Goal: Task Accomplishment & Management: Manage account settings

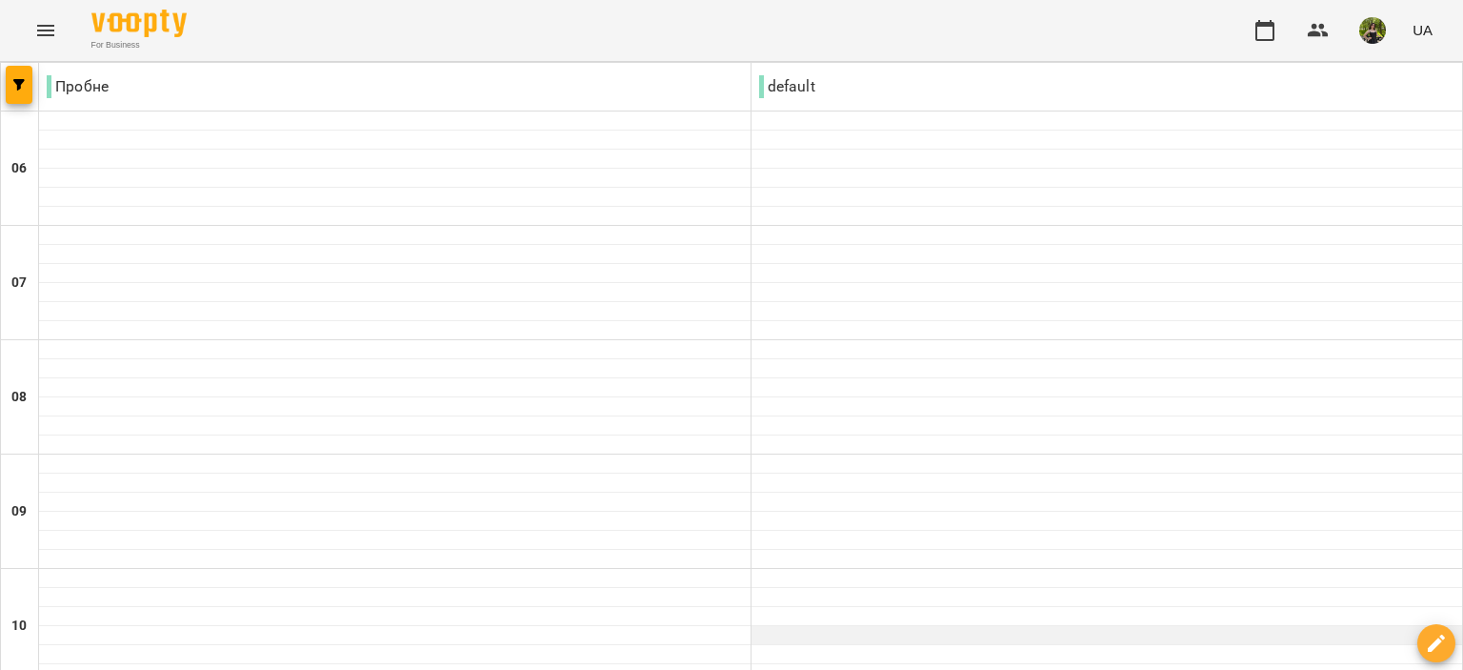
scroll to position [1511, 0]
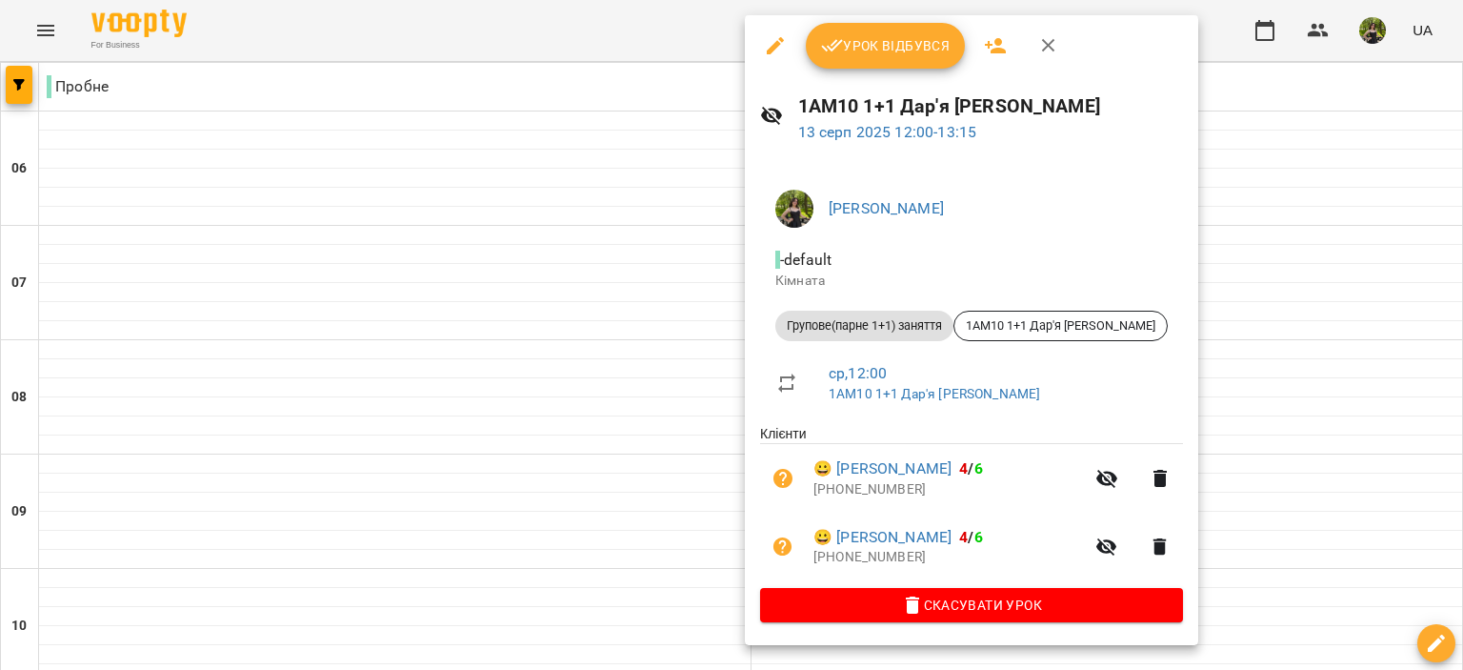
click at [825, 41] on icon "button" at bounding box center [832, 45] width 23 height 23
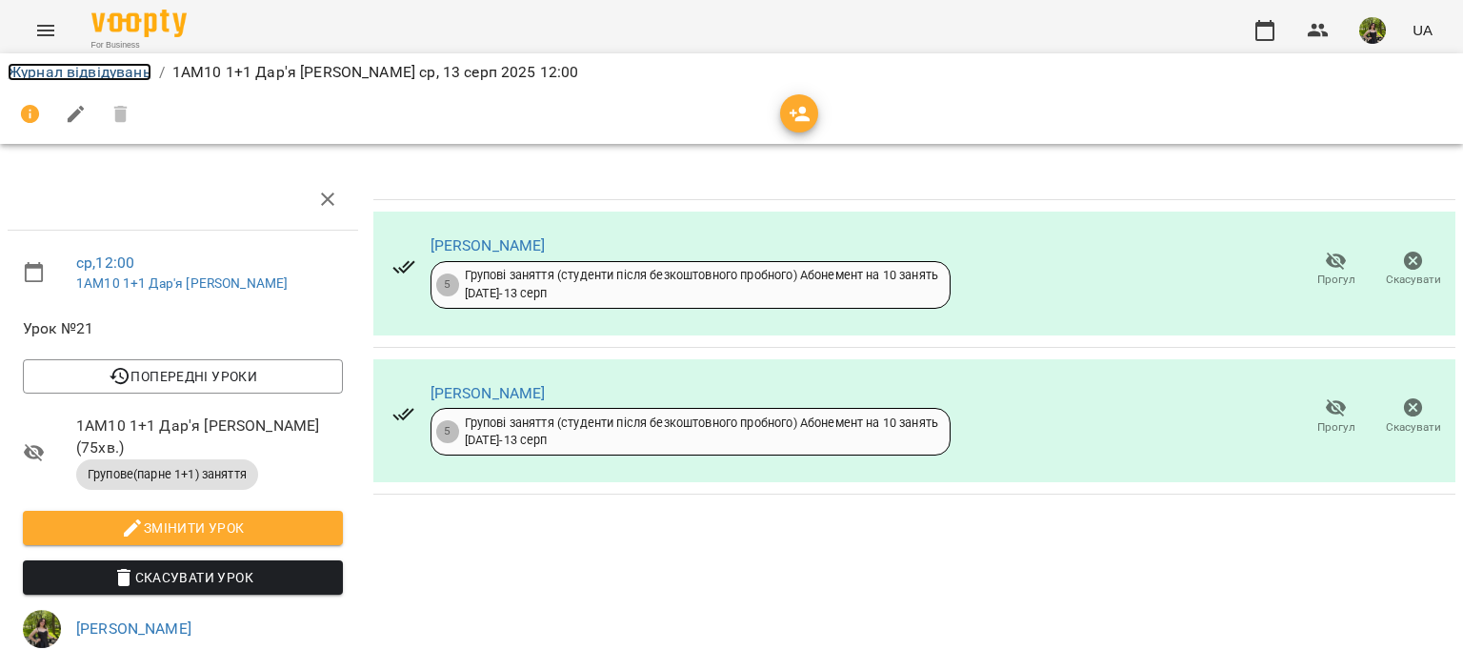
click at [149, 70] on link "Журнал відвідувань" at bounding box center [80, 72] width 144 height 18
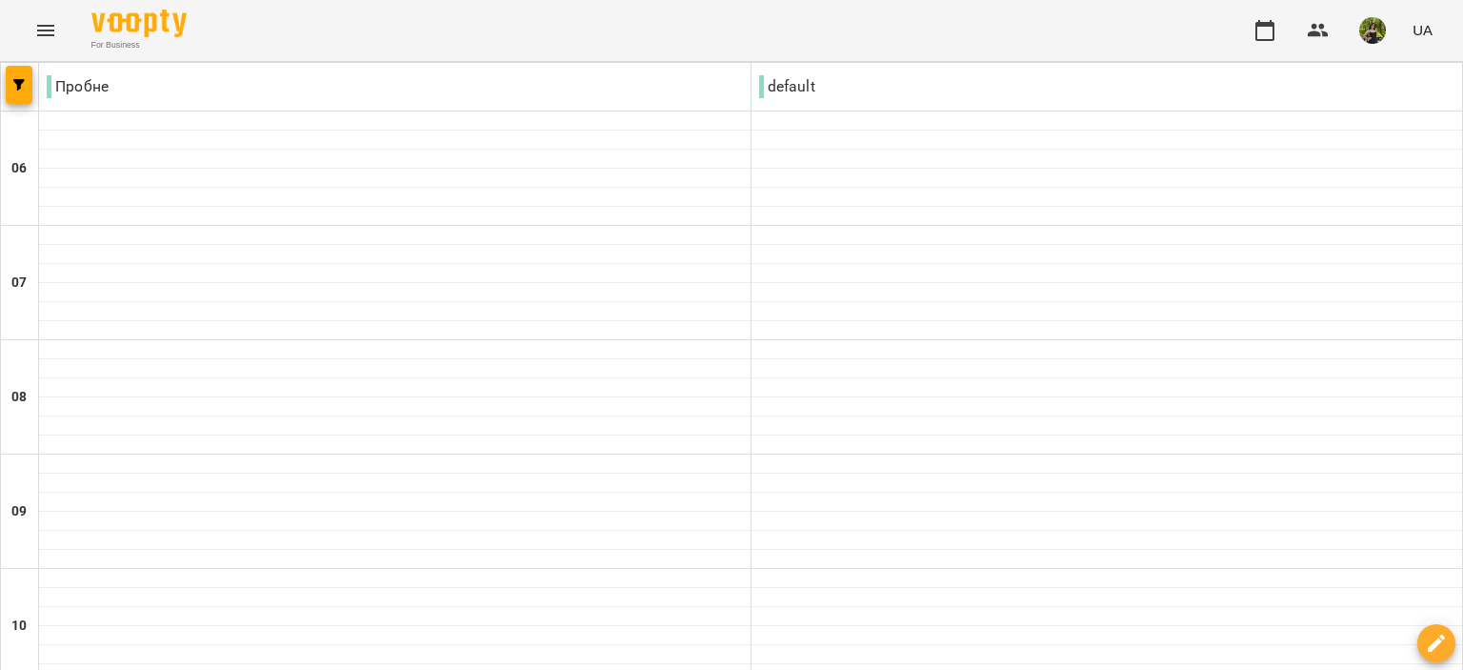
scroll to position [1238, 0]
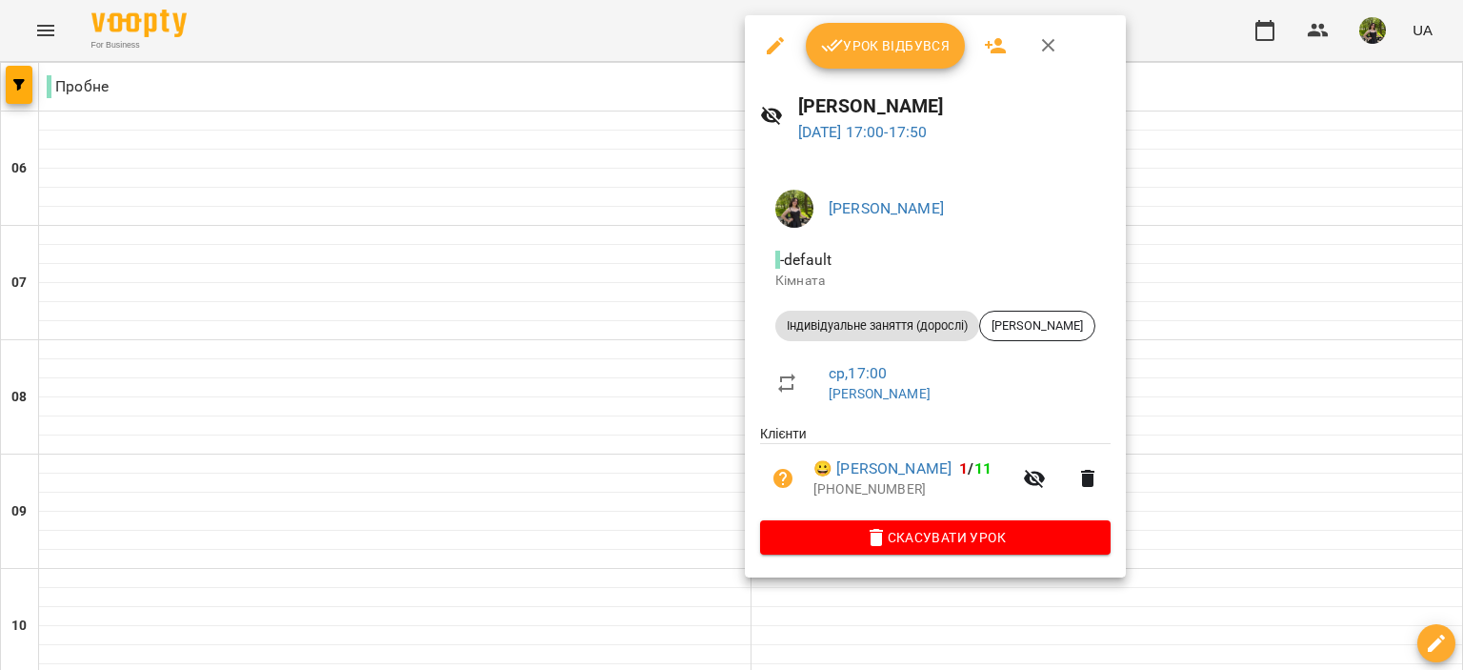
click at [820, 64] on button "Урок відбувся" at bounding box center [886, 46] width 160 height 46
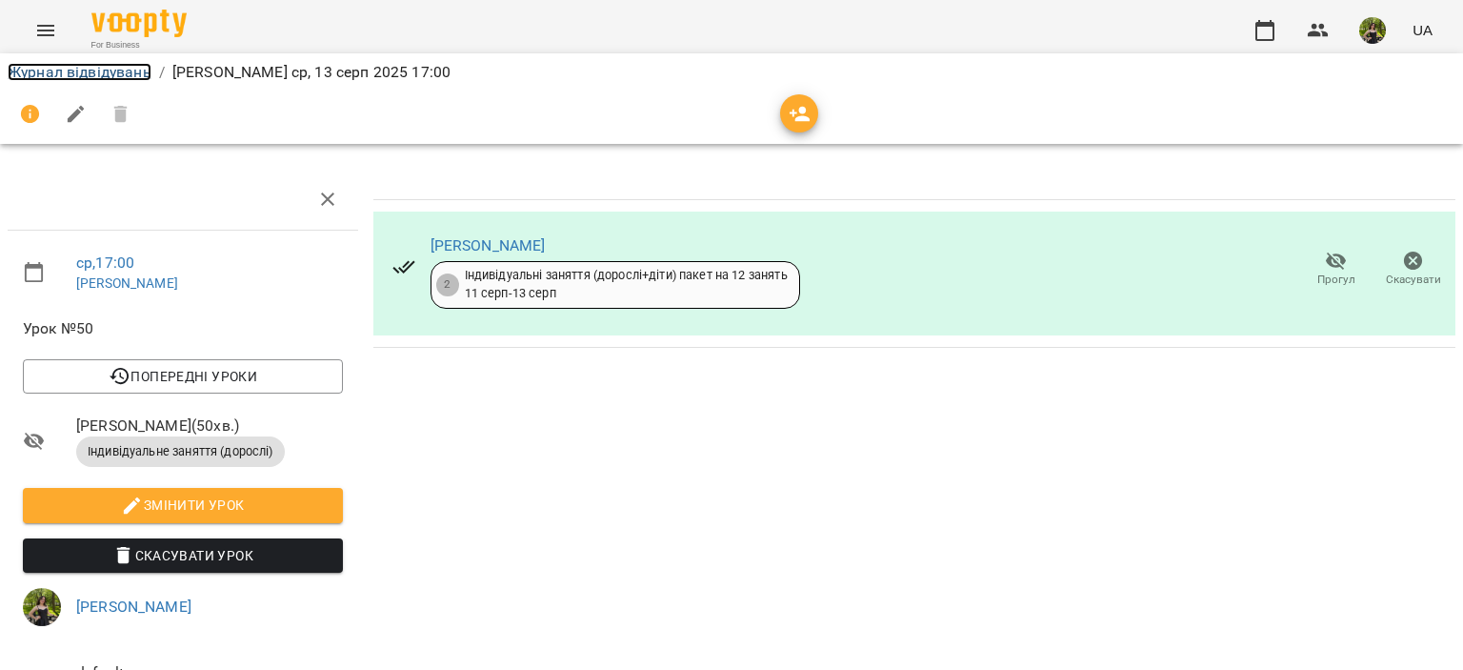
click at [126, 73] on link "Журнал відвідувань" at bounding box center [80, 72] width 144 height 18
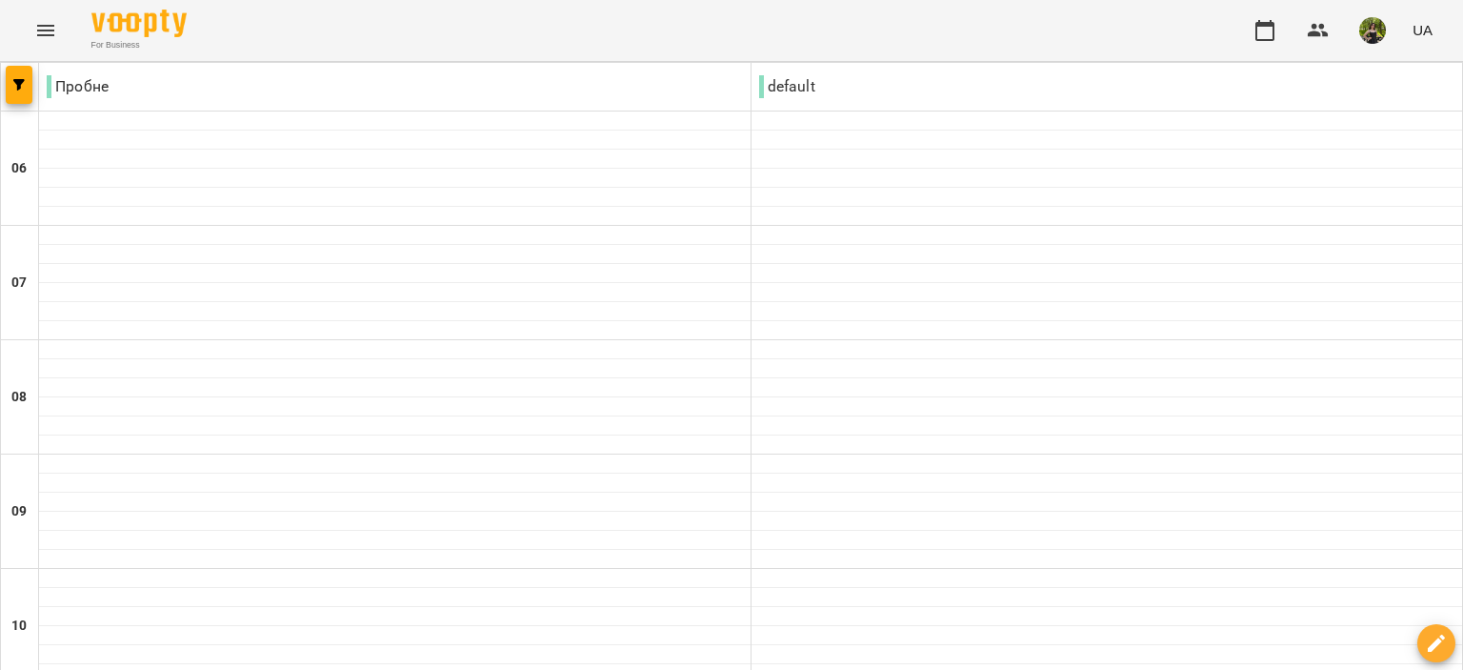
scroll to position [1238, 0]
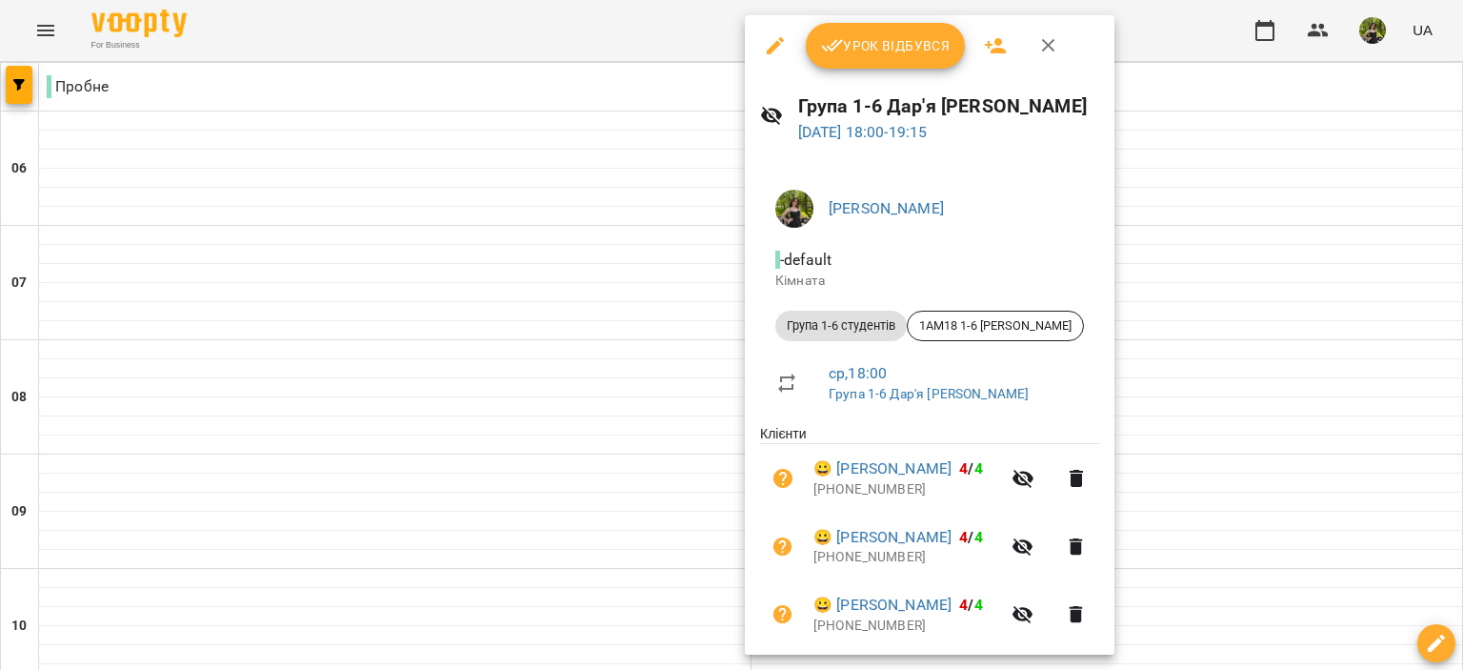
click at [854, 46] on span "Урок відбувся" at bounding box center [886, 45] width 130 height 23
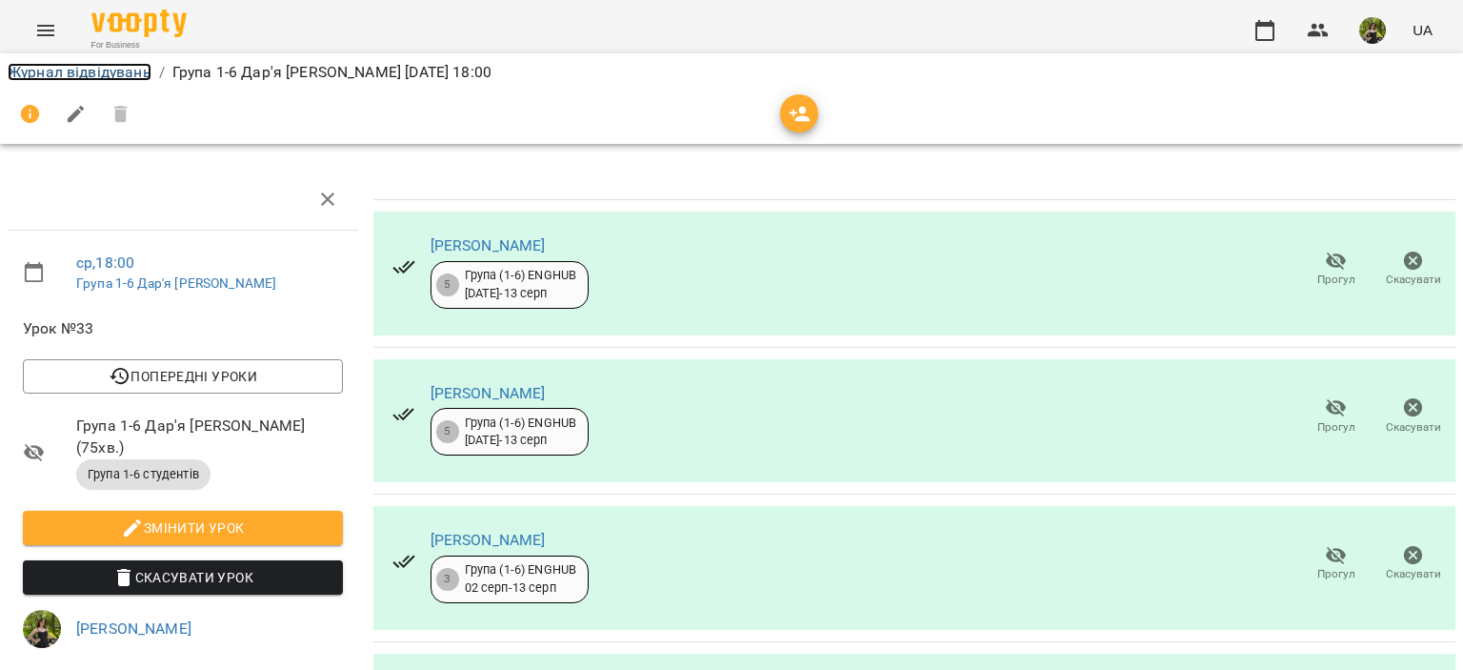
click at [83, 64] on link "Журнал відвідувань" at bounding box center [80, 72] width 144 height 18
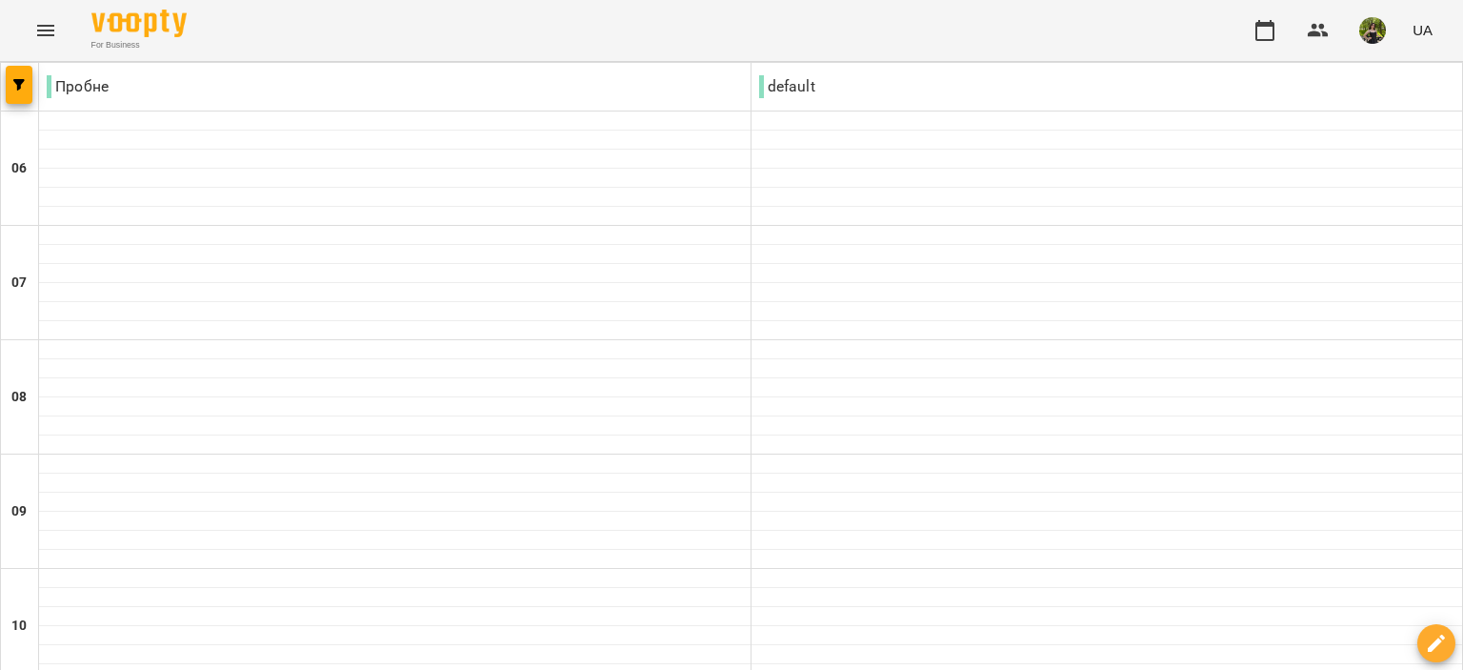
scroll to position [1511, 0]
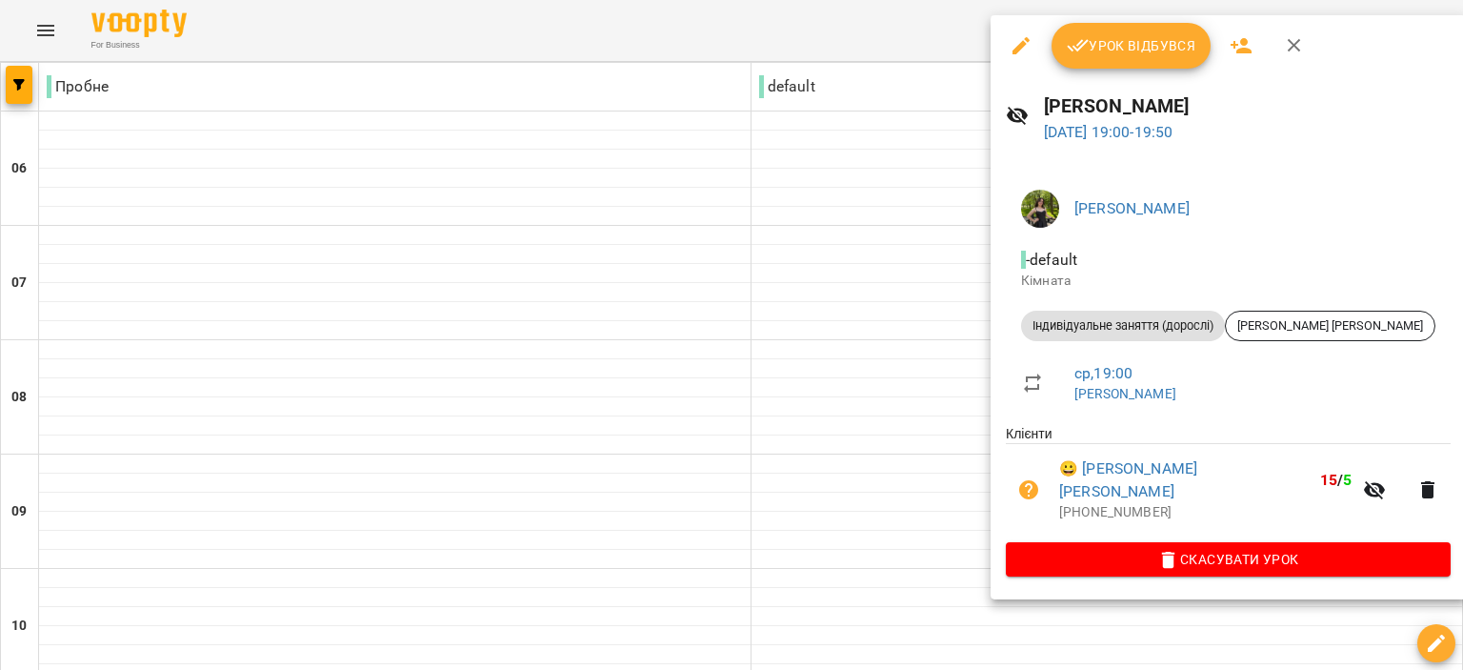
click at [1068, 50] on icon "button" at bounding box center [1078, 45] width 23 height 23
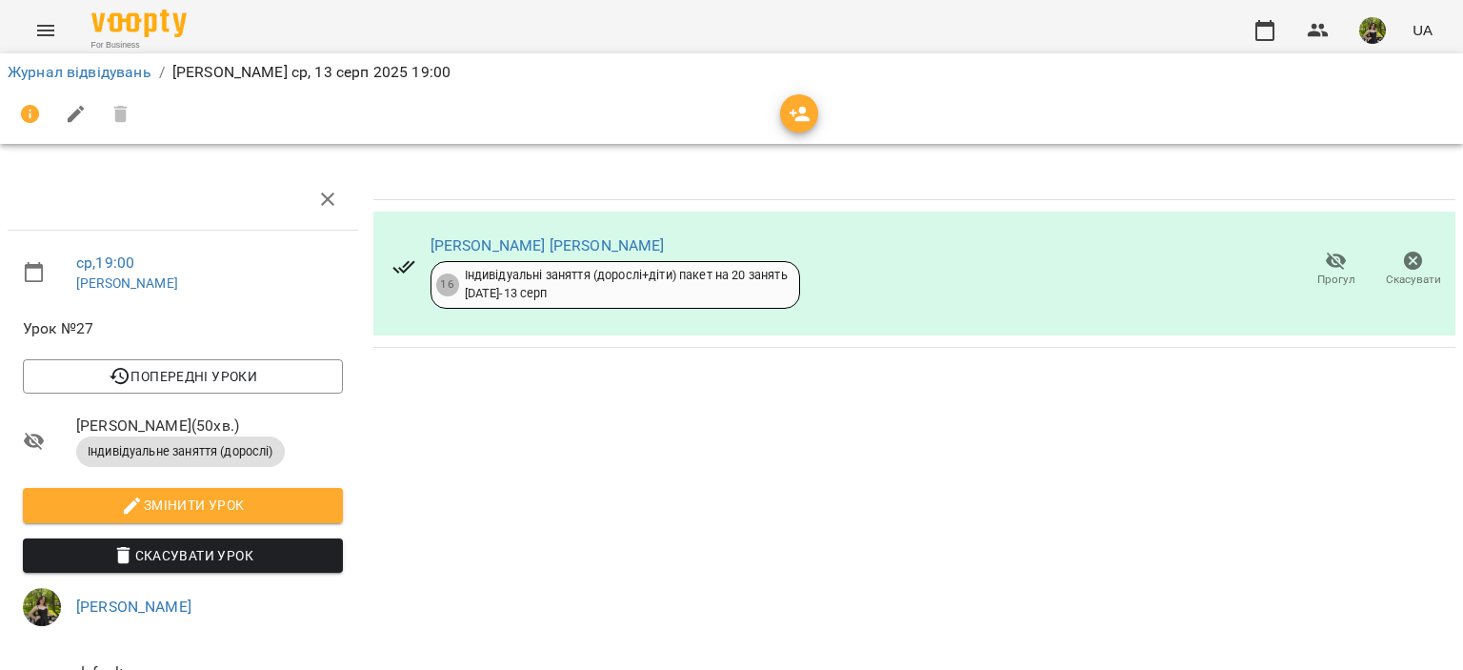
drag, startPoint x: 163, startPoint y: 77, endPoint x: 152, endPoint y: 81, distance: 11.1
click at [160, 83] on li "/" at bounding box center [162, 72] width 6 height 23
click at [117, 67] on link "Журнал відвідувань" at bounding box center [80, 72] width 144 height 18
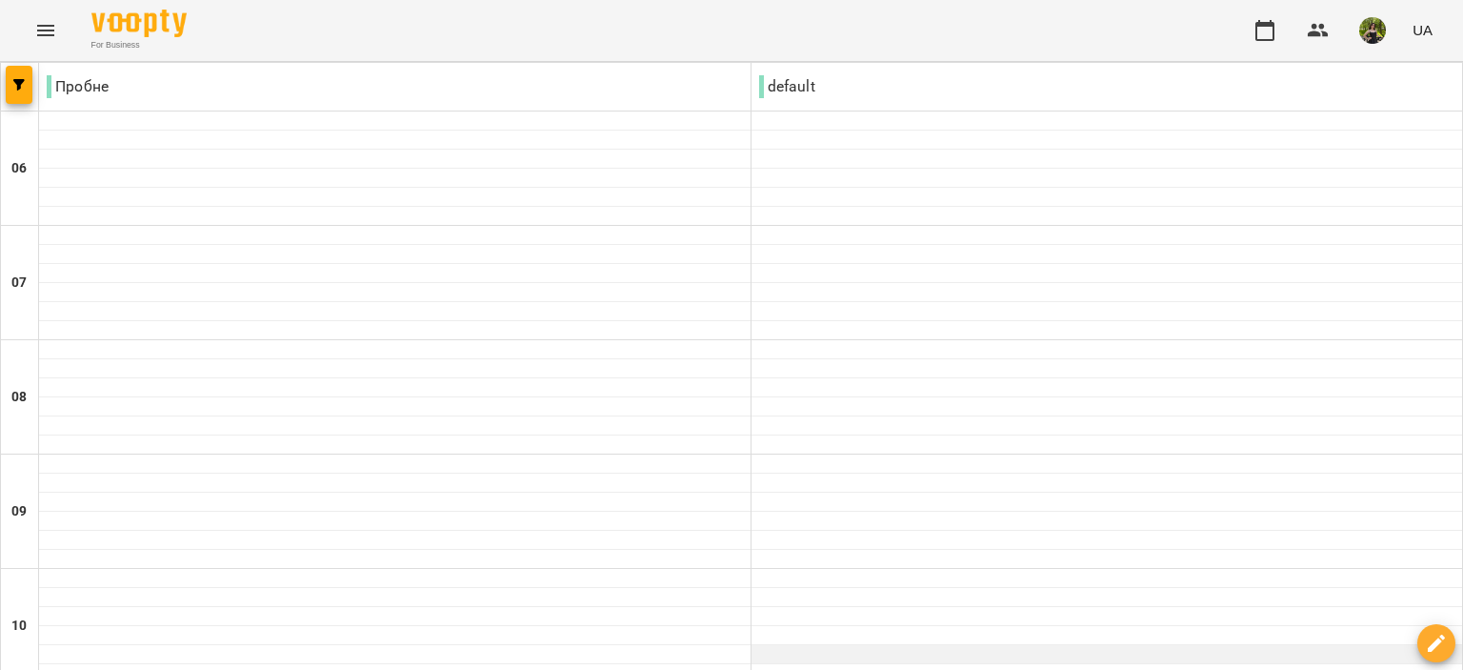
scroll to position [1511, 0]
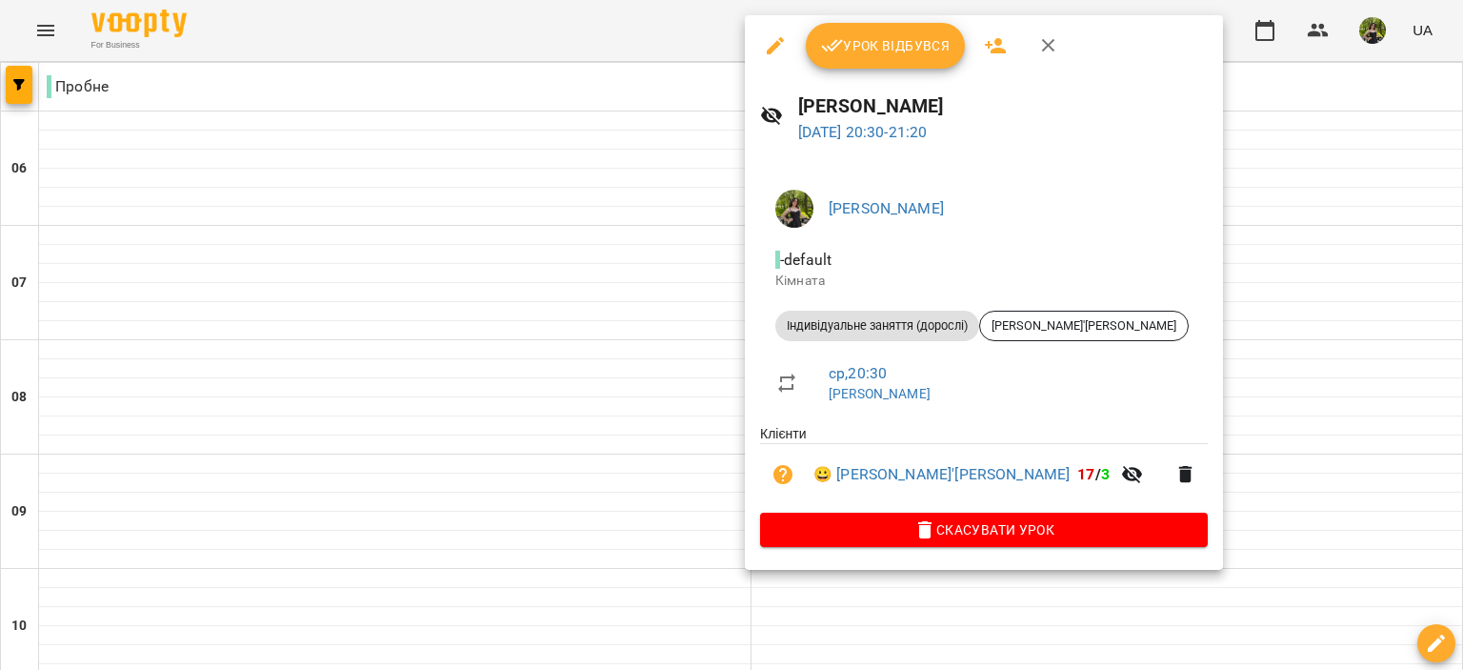
click at [941, 540] on span "Скасувати Урок" at bounding box center [983, 529] width 417 height 23
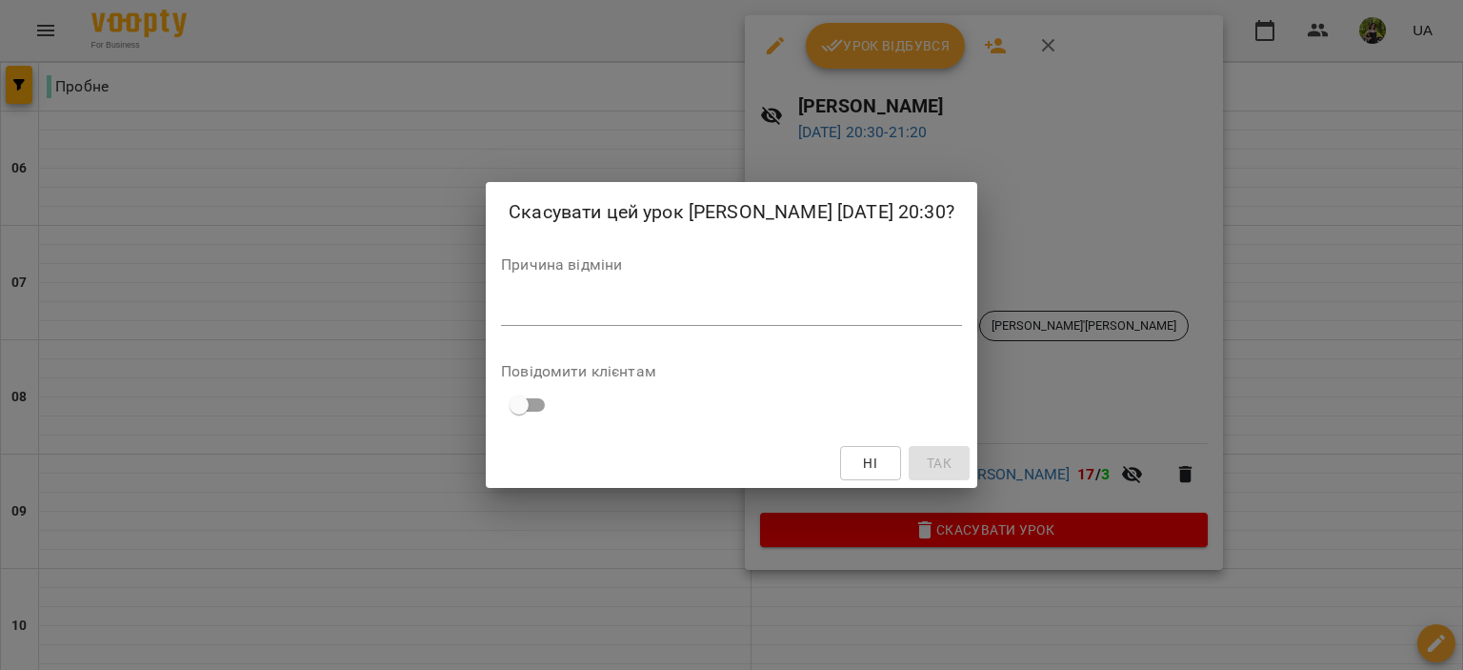
click at [742, 315] on textarea at bounding box center [731, 310] width 461 height 18
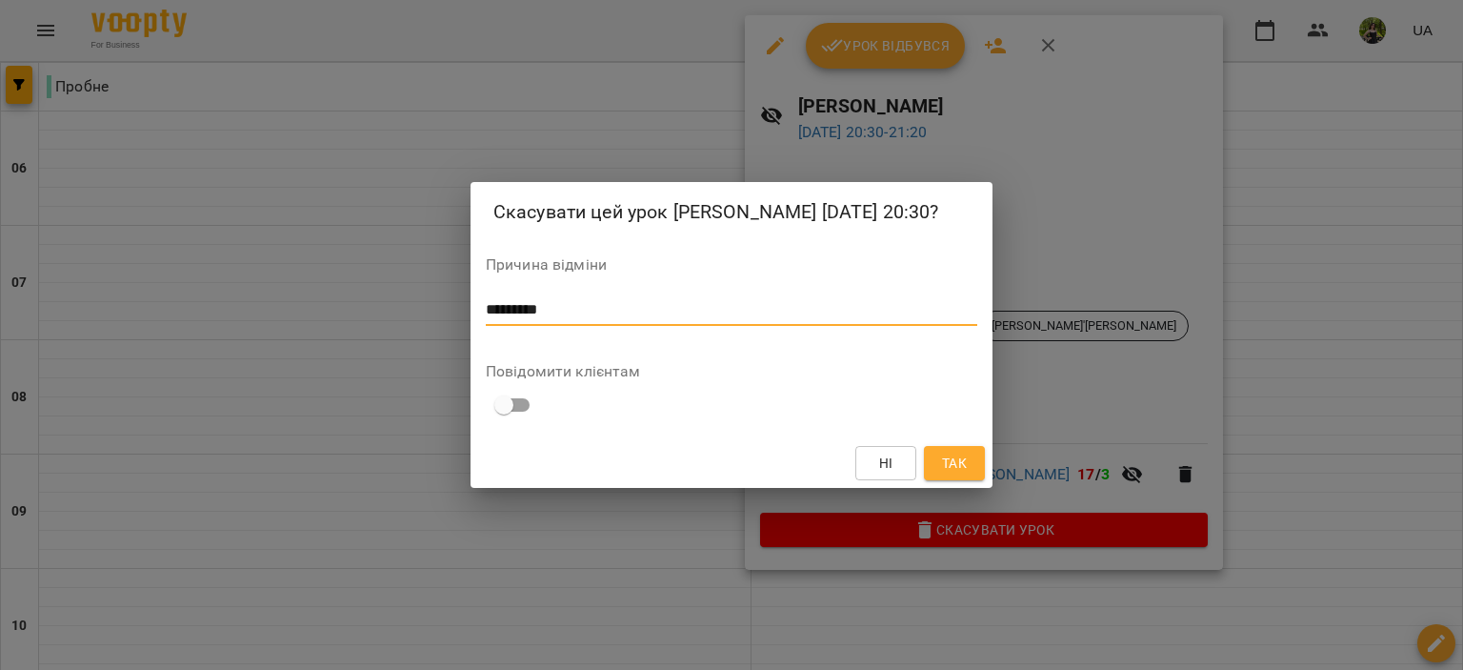
type textarea "*********"
click at [964, 464] on span "Так" at bounding box center [954, 462] width 25 height 23
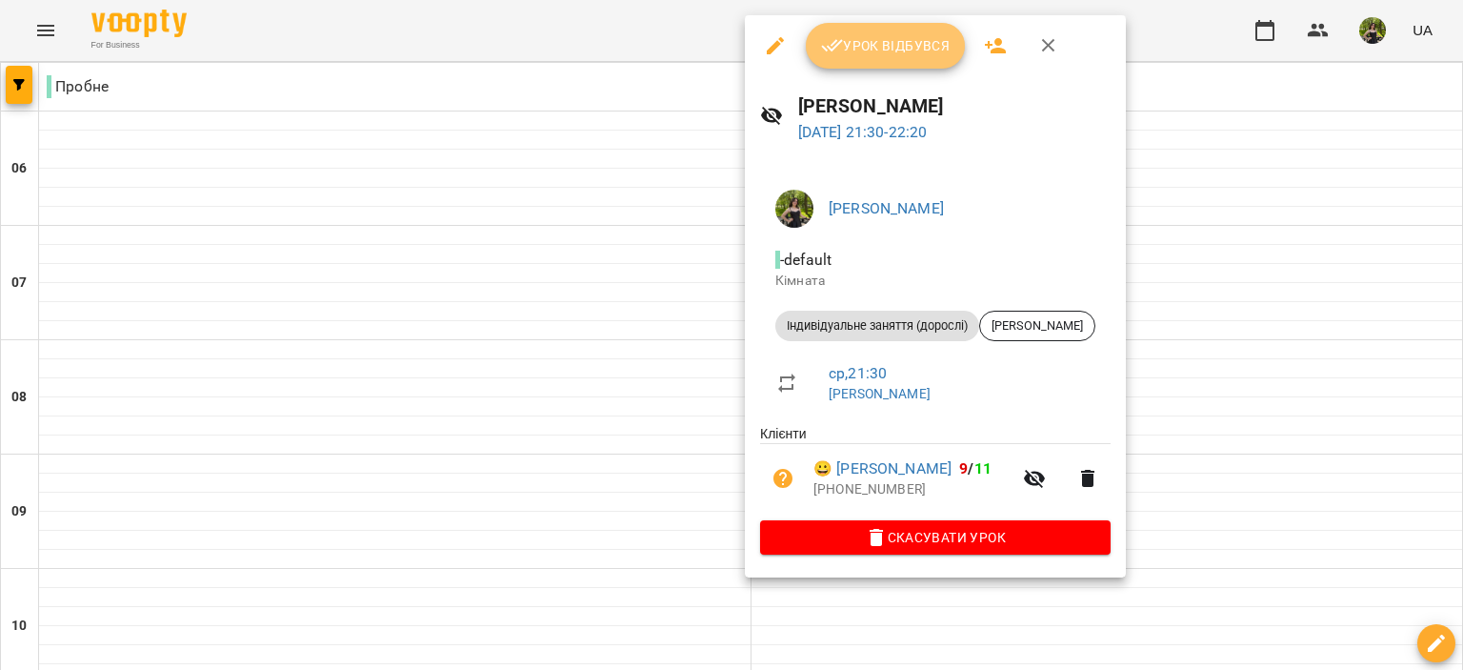
click at [853, 50] on span "Урок відбувся" at bounding box center [886, 45] width 130 height 23
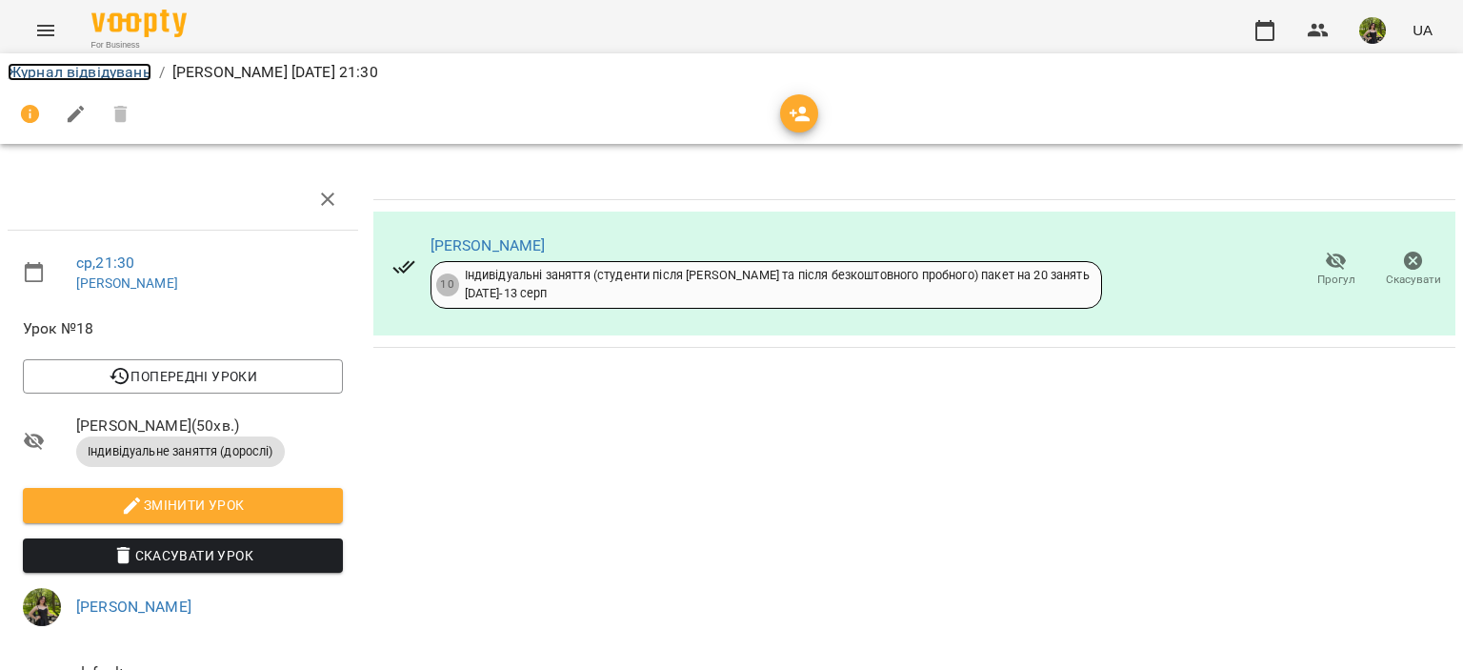
click at [122, 72] on link "Журнал відвідувань" at bounding box center [80, 72] width 144 height 18
